Goal: Information Seeking & Learning: Check status

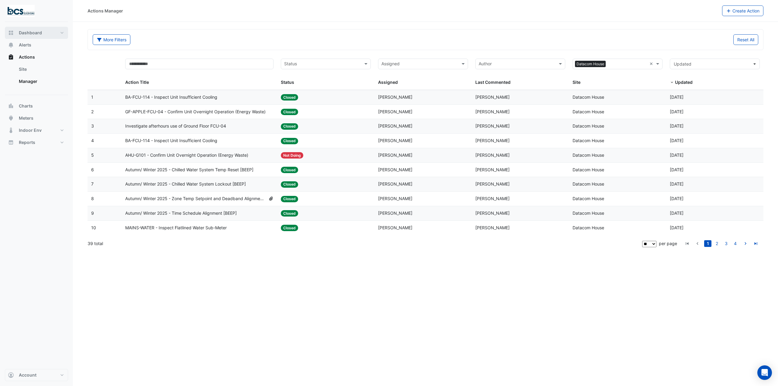
click at [34, 34] on span "Dashboard" at bounding box center [30, 33] width 23 height 6
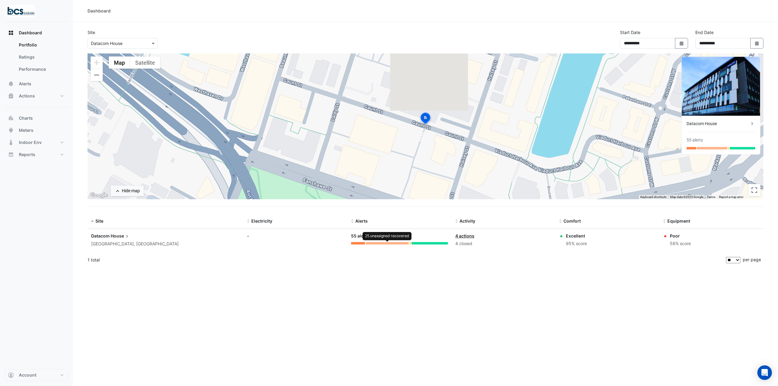
click at [394, 242] on div at bounding box center [387, 243] width 43 height 2
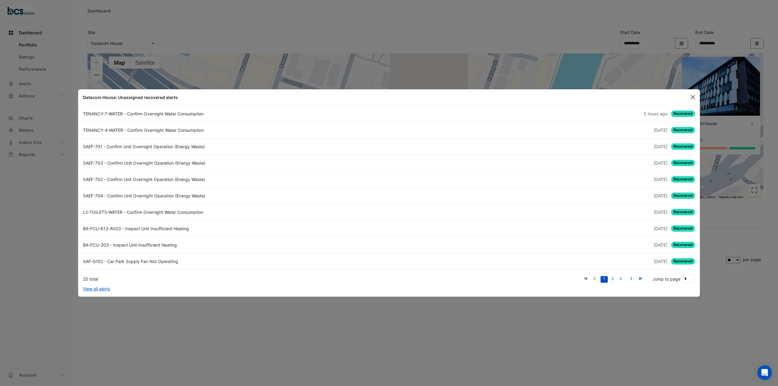
click at [692, 99] on button "Close" at bounding box center [693, 97] width 9 height 9
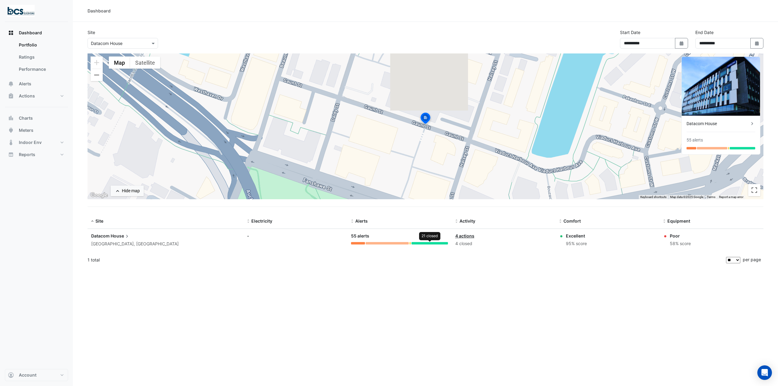
click at [437, 244] on div at bounding box center [430, 243] width 36 height 2
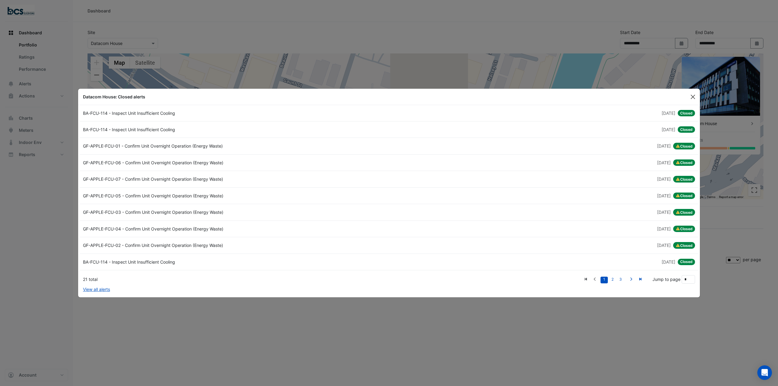
click at [694, 98] on button "Close" at bounding box center [693, 96] width 9 height 9
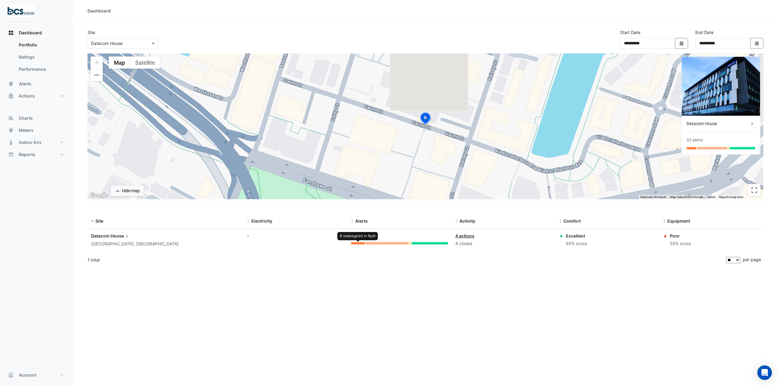
click at [357, 244] on div at bounding box center [358, 243] width 14 height 2
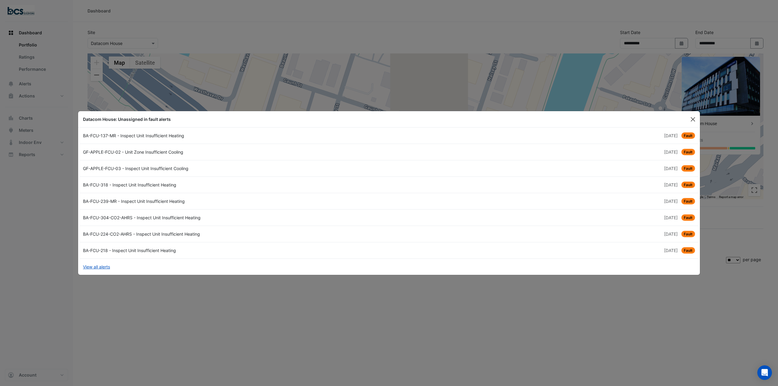
click at [694, 117] on button "Close" at bounding box center [693, 119] width 9 height 9
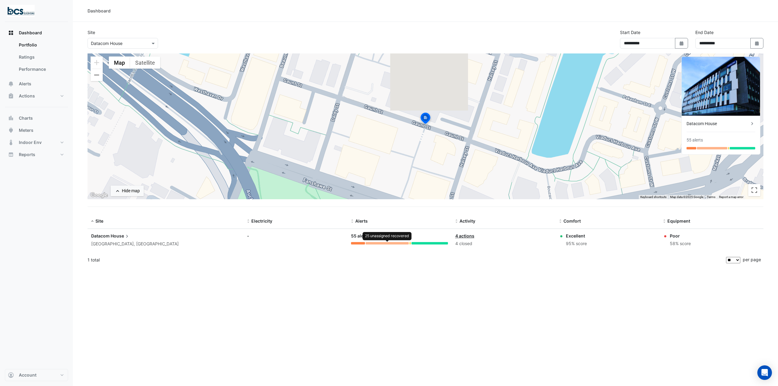
click at [386, 244] on div at bounding box center [387, 243] width 43 height 2
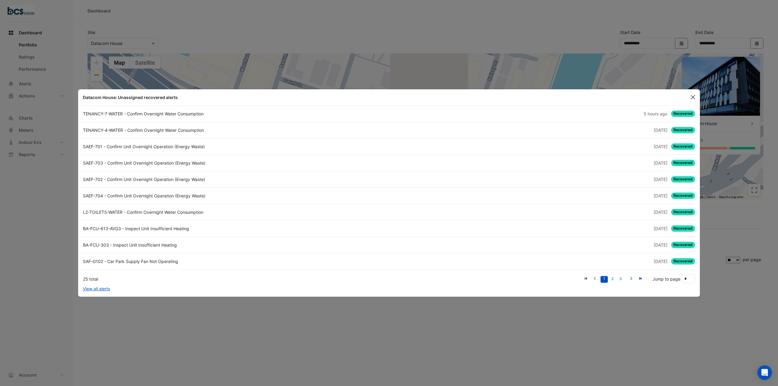
click at [694, 94] on button "Close" at bounding box center [693, 97] width 9 height 9
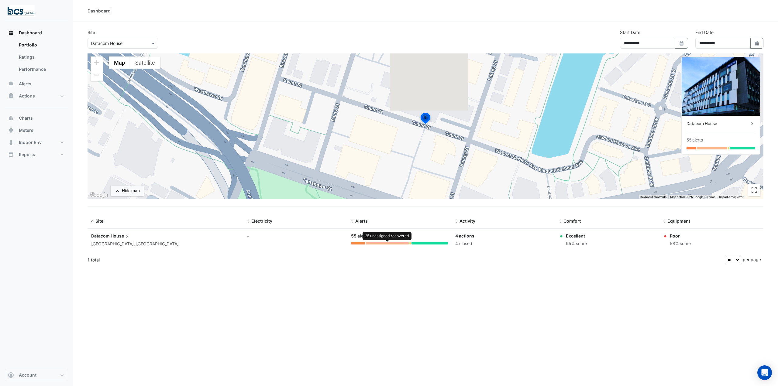
click at [376, 244] on div at bounding box center [387, 243] width 43 height 2
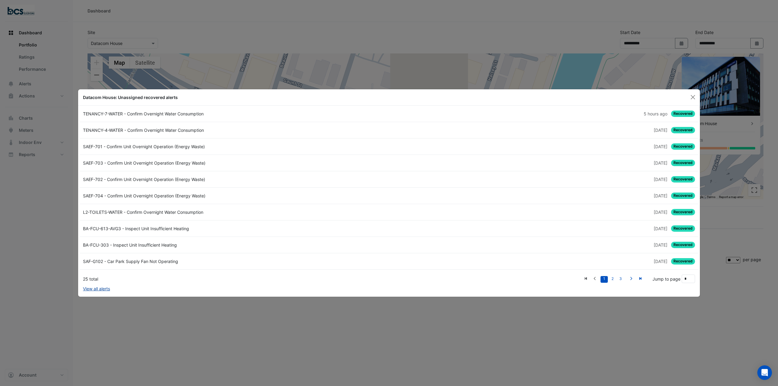
click at [88, 290] on link "View all alerts" at bounding box center [96, 289] width 27 height 6
click at [612, 280] on link "2" at bounding box center [612, 279] width 7 height 7
click at [622, 280] on link "3" at bounding box center [620, 279] width 7 height 7
type input "*"
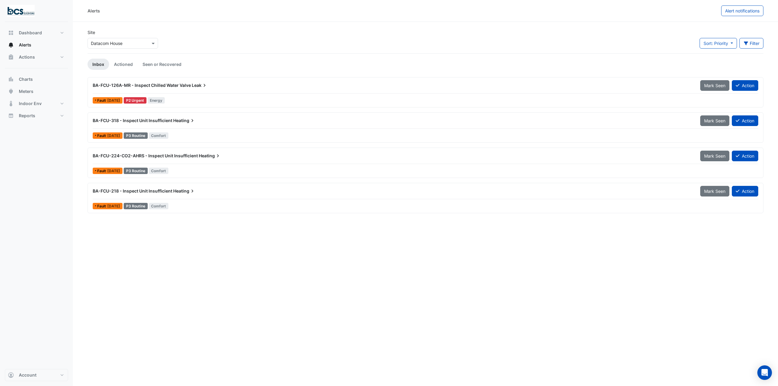
click at [187, 85] on span "BA-FCU-126A-MR - Inspect Chilled Water Valve" at bounding box center [142, 85] width 98 height 5
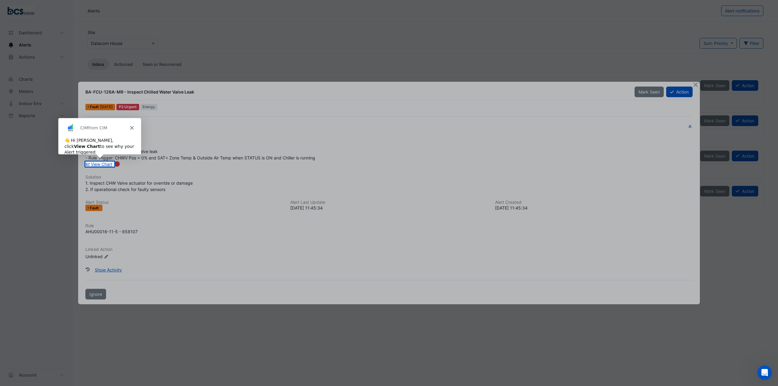
click at [129, 128] on div "CIM from CIM" at bounding box center [99, 127] width 83 height 19
click at [131, 127] on polygon "Close" at bounding box center [132, 128] width 4 height 4
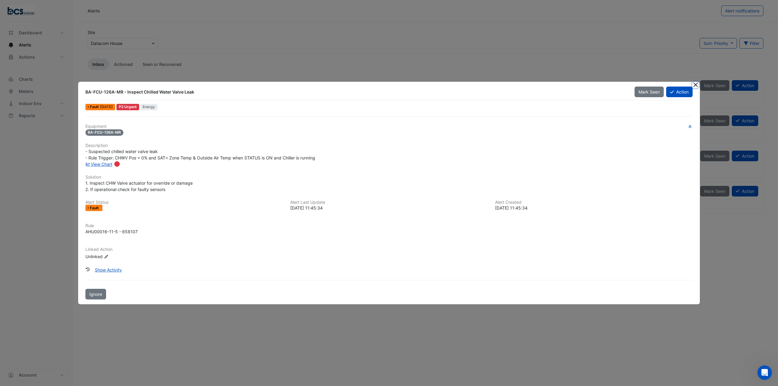
click at [693, 85] on button "Close" at bounding box center [696, 85] width 6 height 6
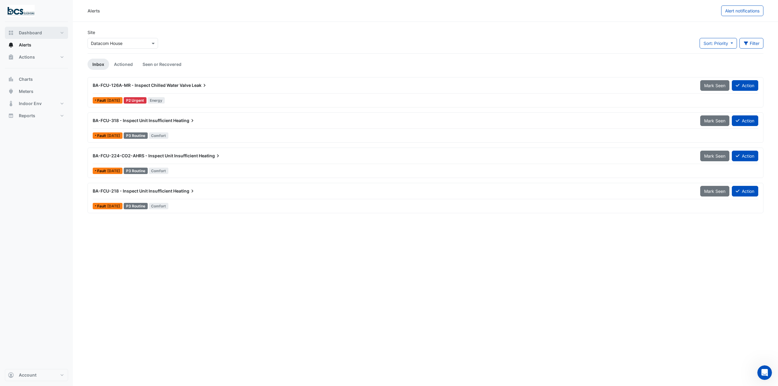
click at [51, 30] on button "Dashboard" at bounding box center [36, 33] width 63 height 12
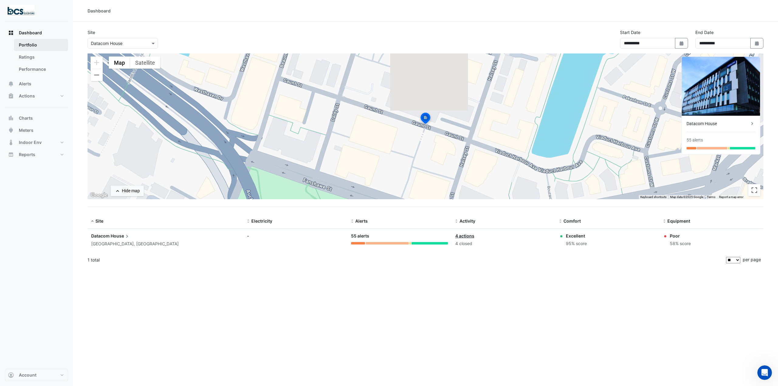
click at [32, 42] on link "Portfolio" at bounding box center [41, 45] width 54 height 12
click at [61, 96] on button "Actions" at bounding box center [36, 96] width 63 height 12
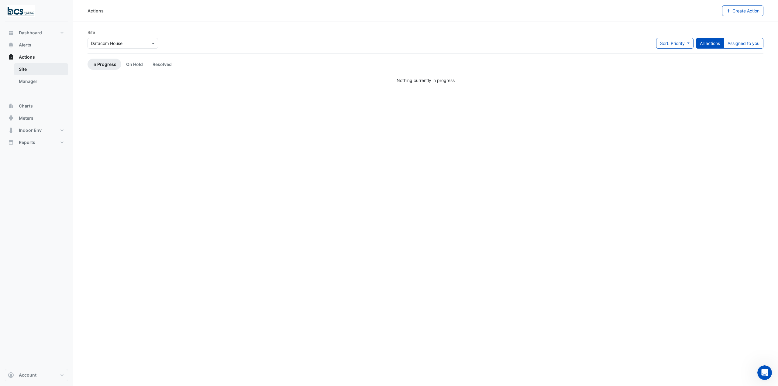
click at [29, 69] on link "Site" at bounding box center [41, 69] width 54 height 12
click at [23, 55] on span "Actions" at bounding box center [27, 57] width 16 height 6
click at [29, 84] on link "Manager" at bounding box center [41, 81] width 54 height 12
